Goal: Check status

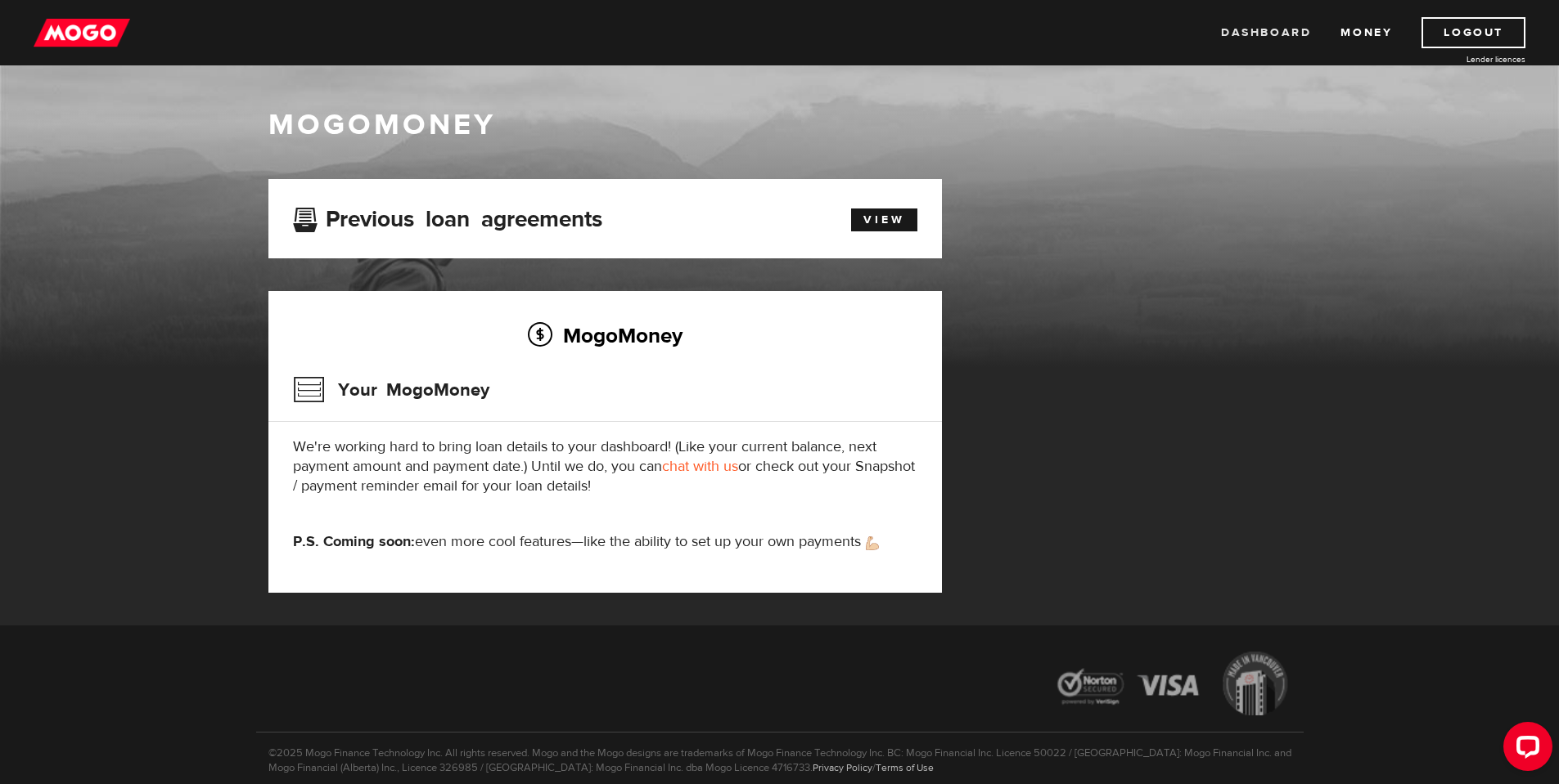
click at [1259, 31] on link "Dashboard" at bounding box center [1265, 32] width 90 height 31
click at [95, 26] on img at bounding box center [82, 32] width 97 height 31
click at [101, 25] on img at bounding box center [82, 32] width 97 height 31
drag, startPoint x: 441, startPoint y: 443, endPoint x: 354, endPoint y: 448, distance: 87.1
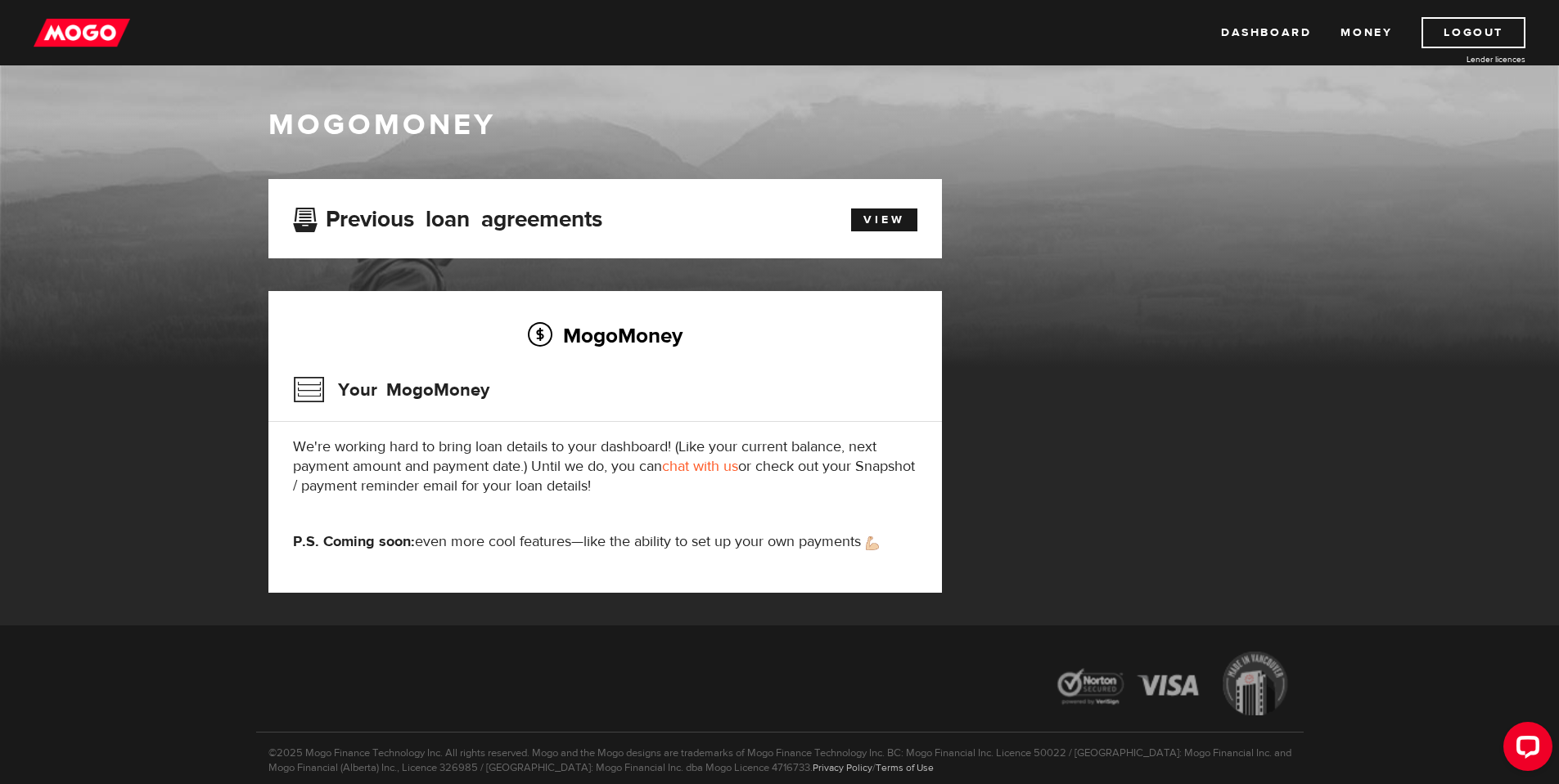
click at [354, 448] on p "We're working hard to bring loan details to your dashboard! (Like your current …" at bounding box center [605, 467] width 625 height 59
click at [758, 464] on p "We're working hard to bring loan details to your dashboard! (Like your current …" at bounding box center [605, 467] width 625 height 59
